Goal: Find contact information: Find contact information

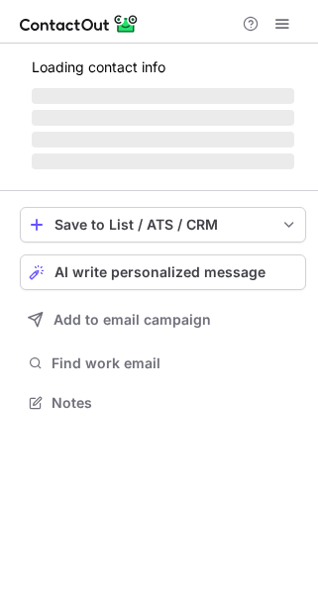
scroll to position [433, 317]
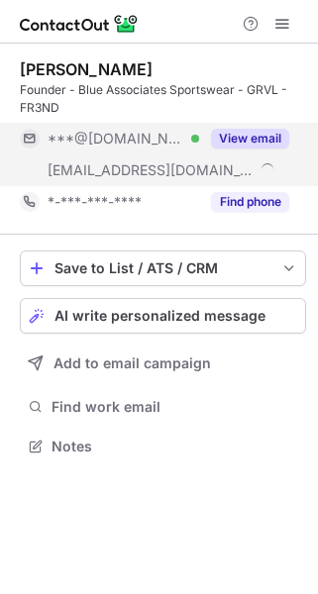
click at [270, 129] on button "View email" at bounding box center [250, 139] width 78 height 20
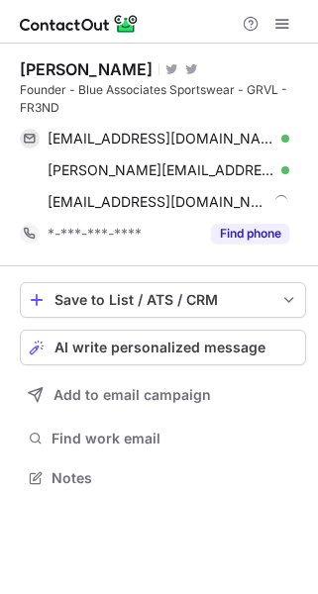
scroll to position [464, 317]
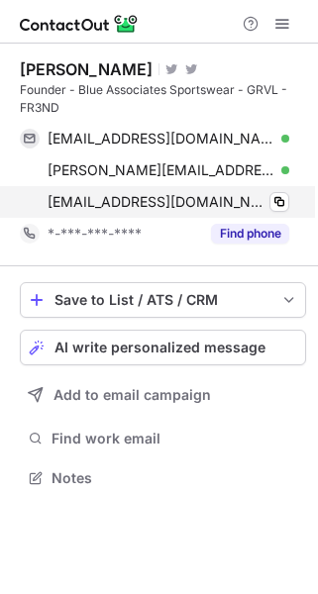
click at [289, 196] on div "stuart@churchfarmcafe.com Copy" at bounding box center [154, 202] width 269 height 32
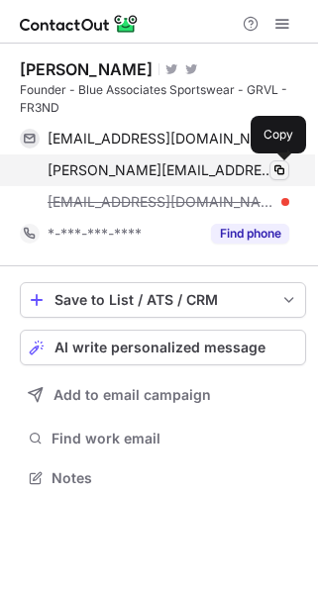
click at [282, 165] on span at bounding box center [279, 170] width 16 height 16
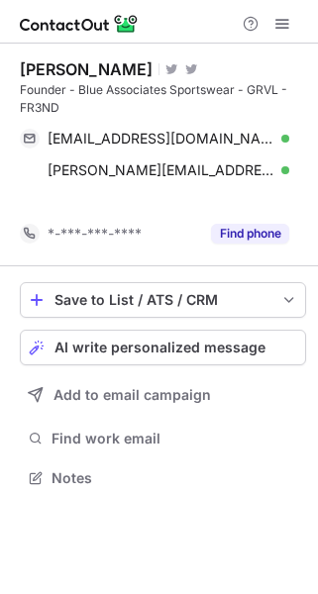
scroll to position [10, 9]
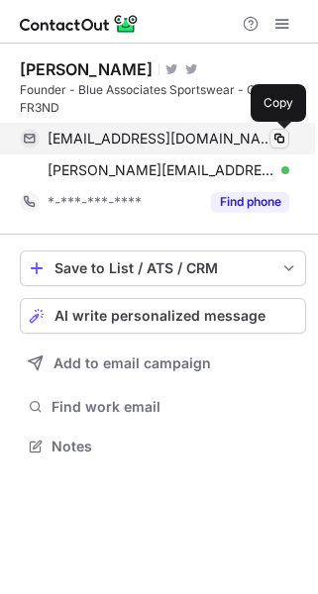
click at [280, 135] on span at bounding box center [279, 139] width 16 height 16
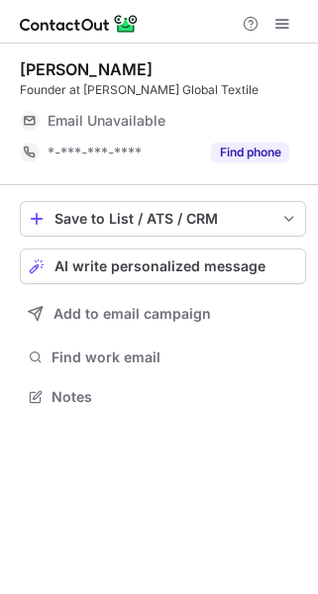
scroll to position [9, 9]
